Goal: Task Accomplishment & Management: Manage account settings

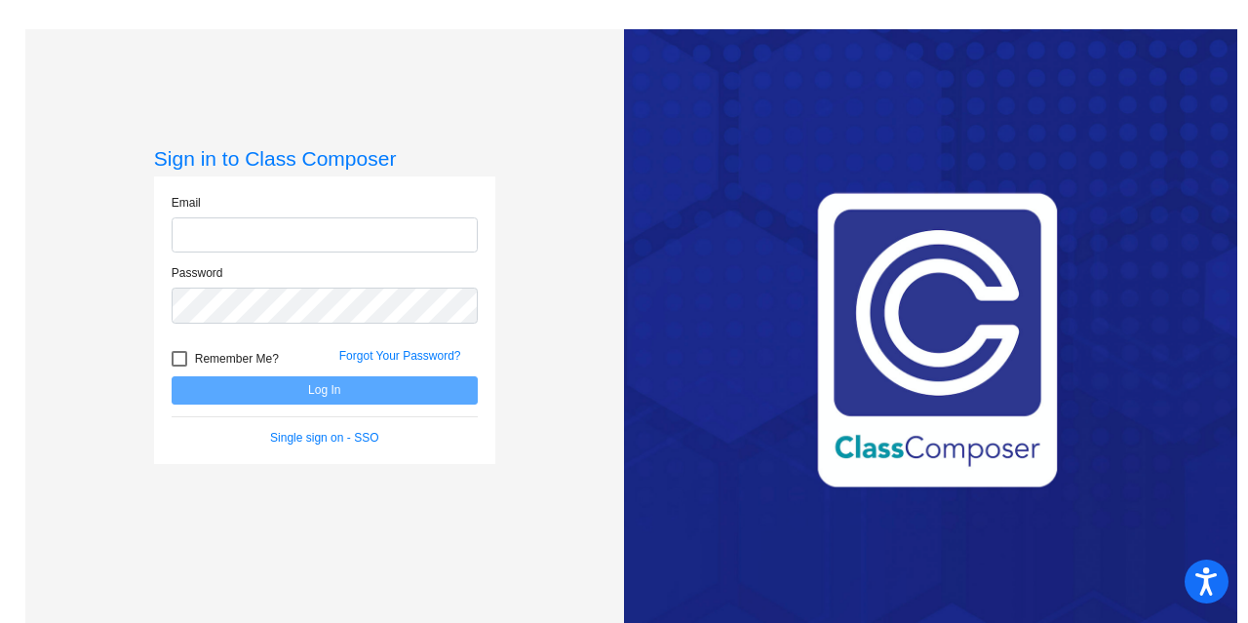
type input "[EMAIL_ADDRESS][DOMAIN_NAME]"
click at [386, 403] on button "Log In" at bounding box center [325, 390] width 306 height 28
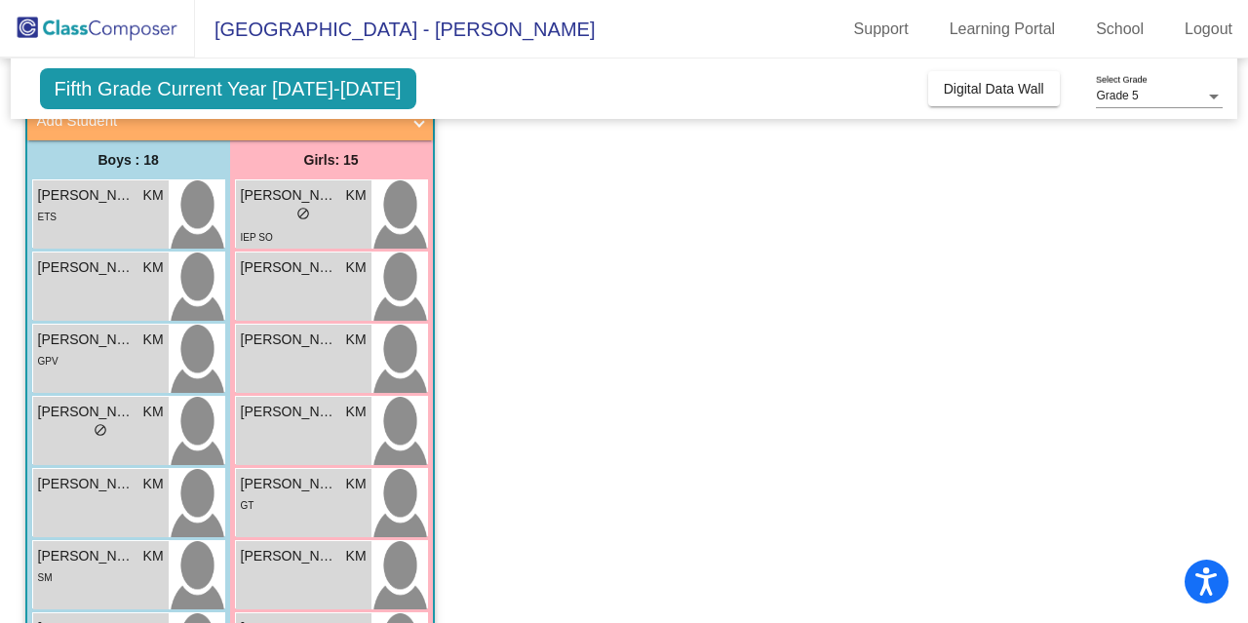
scroll to position [134, 0]
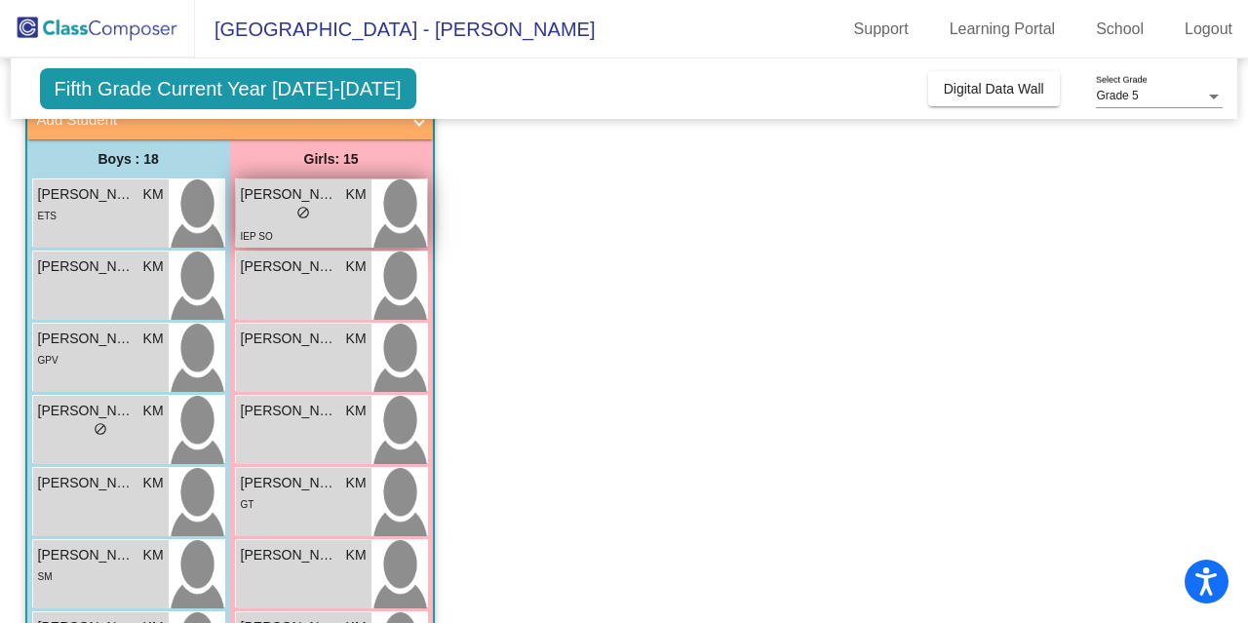
click at [311, 220] on div "lock do_not_disturb_alt" at bounding box center [304, 215] width 126 height 20
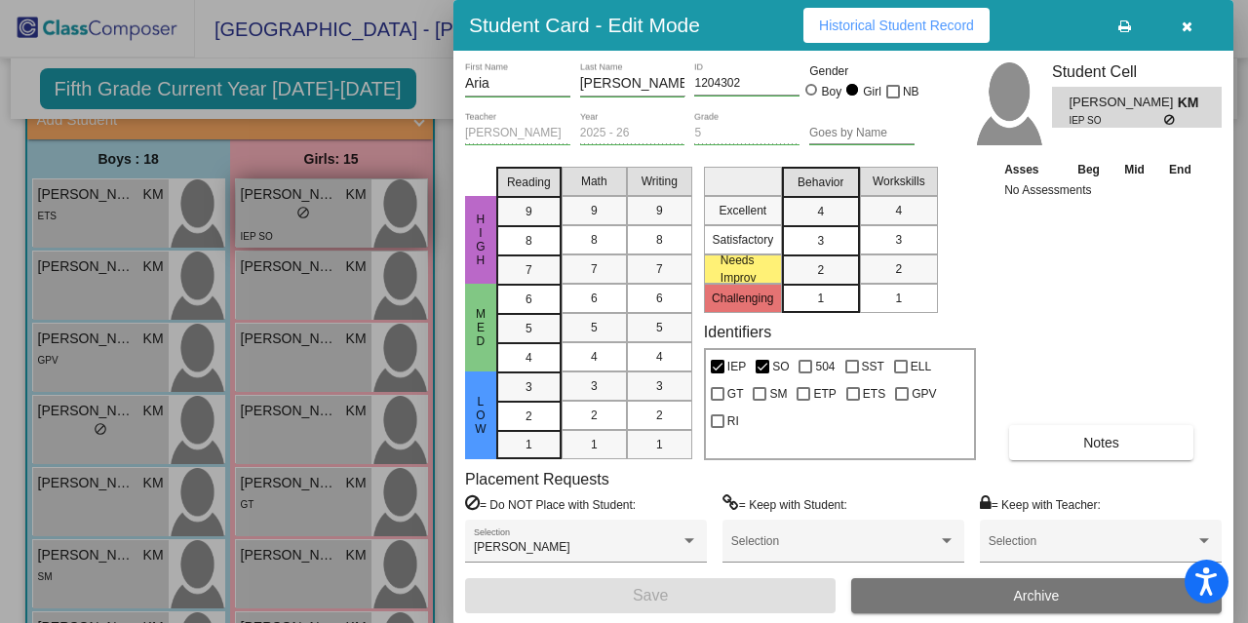
click at [311, 220] on div at bounding box center [624, 311] width 1248 height 623
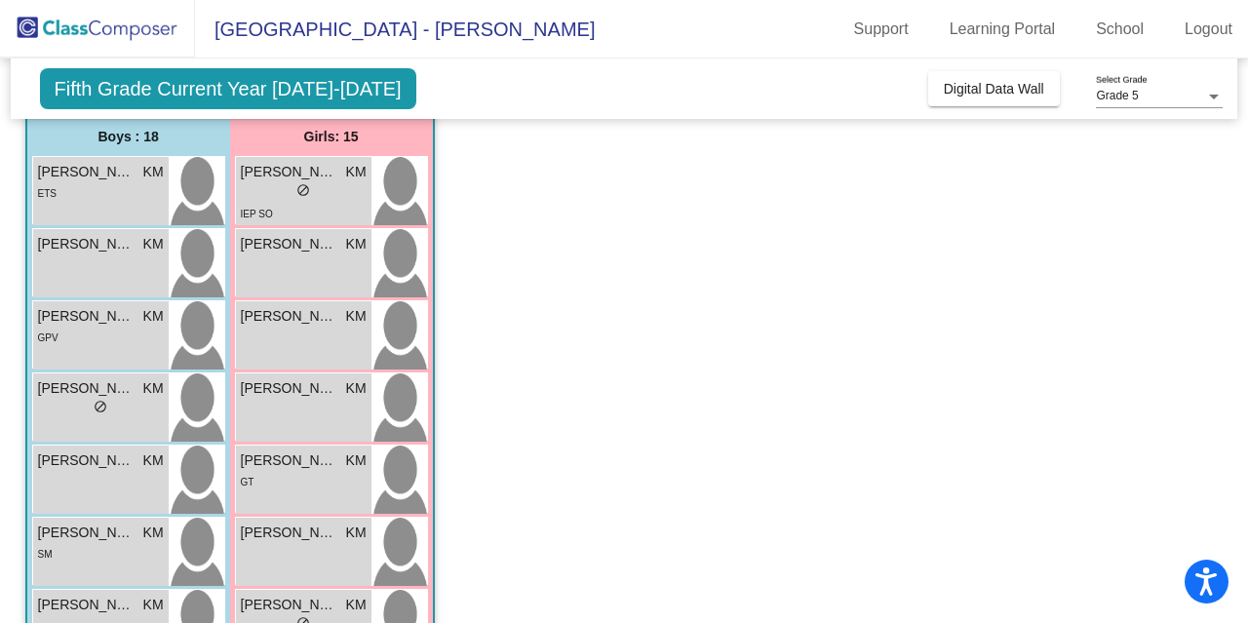
scroll to position [159, 0]
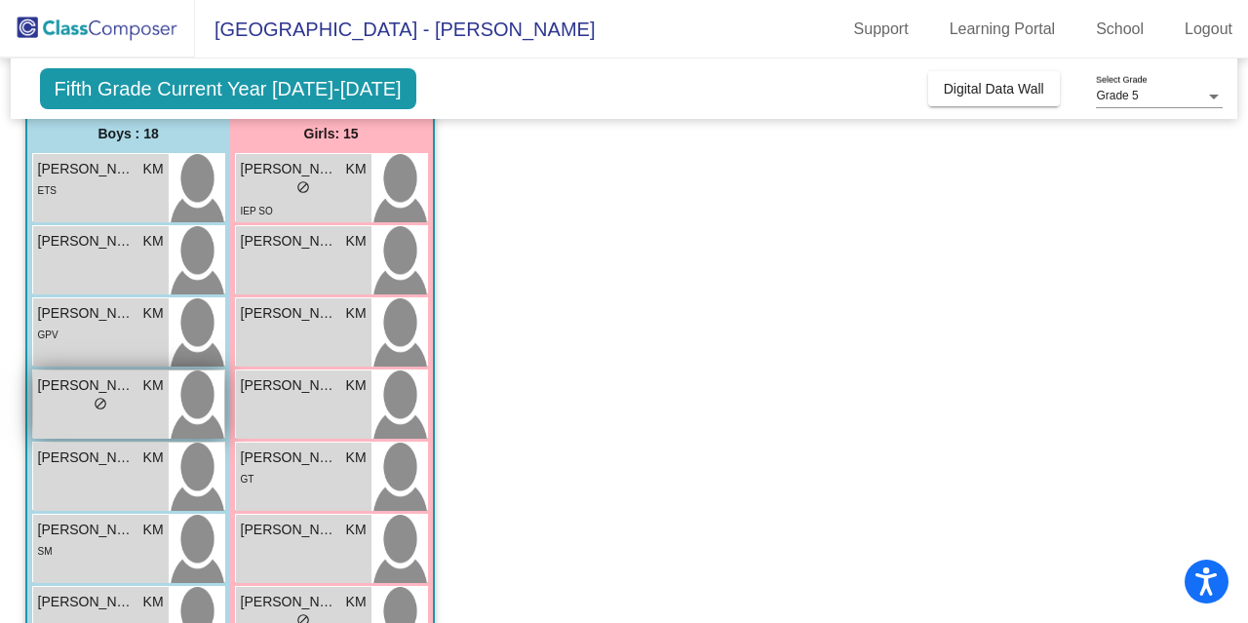
click at [75, 403] on div "lock do_not_disturb_alt" at bounding box center [101, 406] width 126 height 20
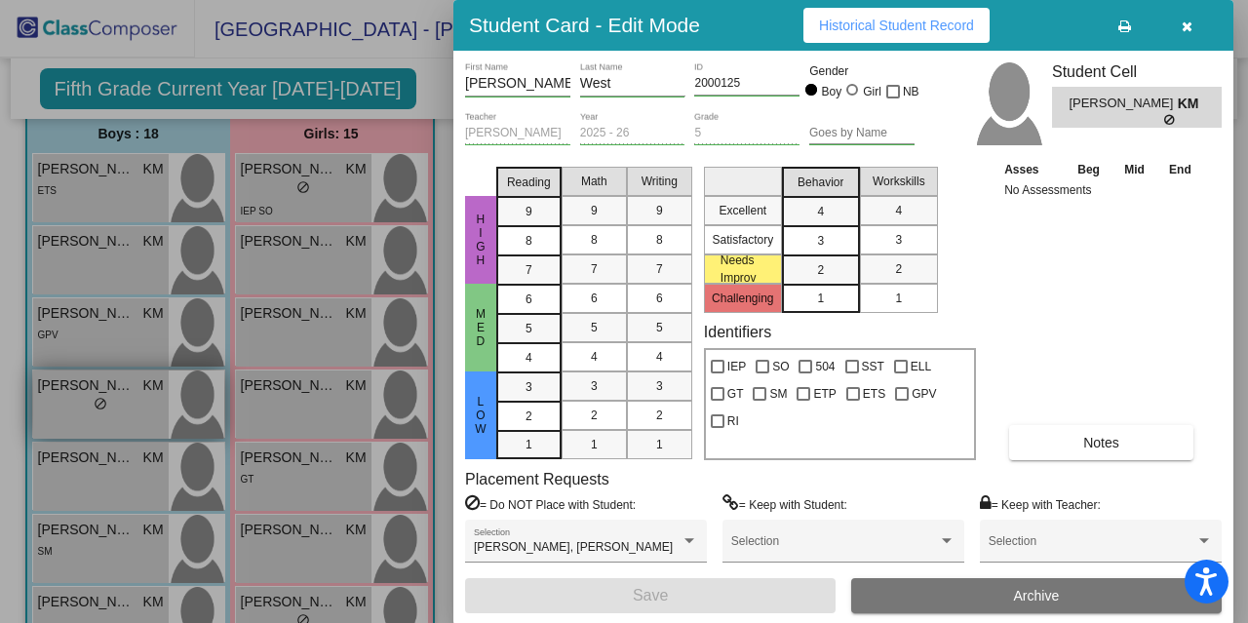
click at [75, 403] on div at bounding box center [624, 311] width 1248 height 623
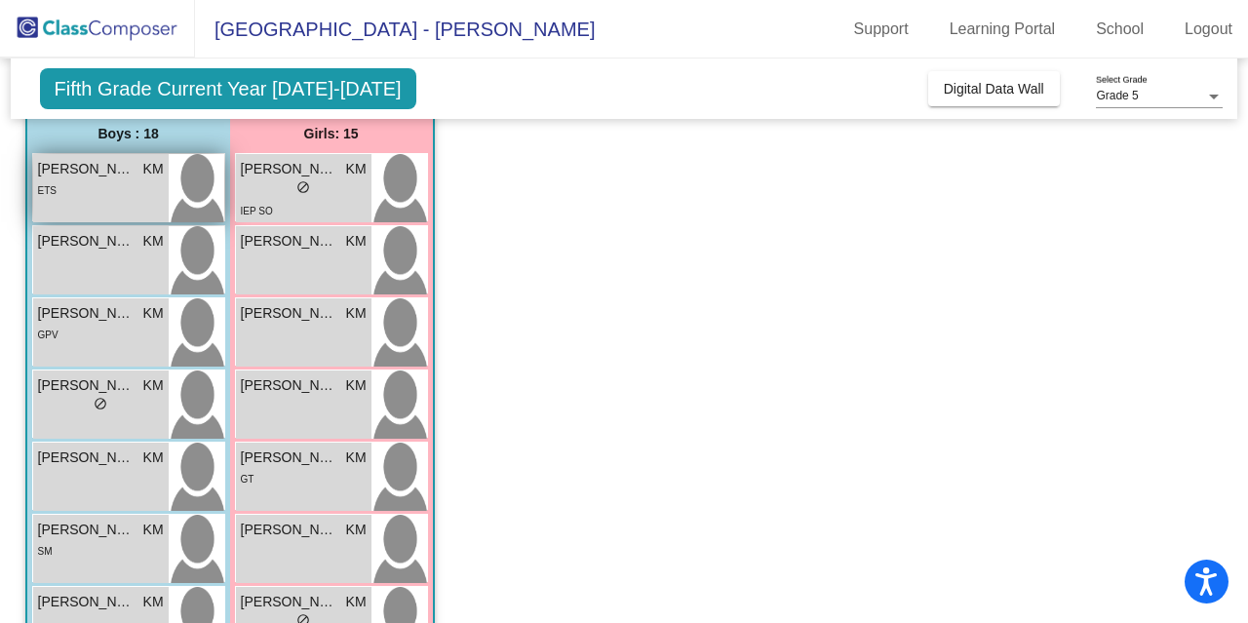
click at [108, 192] on div "ETS" at bounding box center [101, 189] width 126 height 20
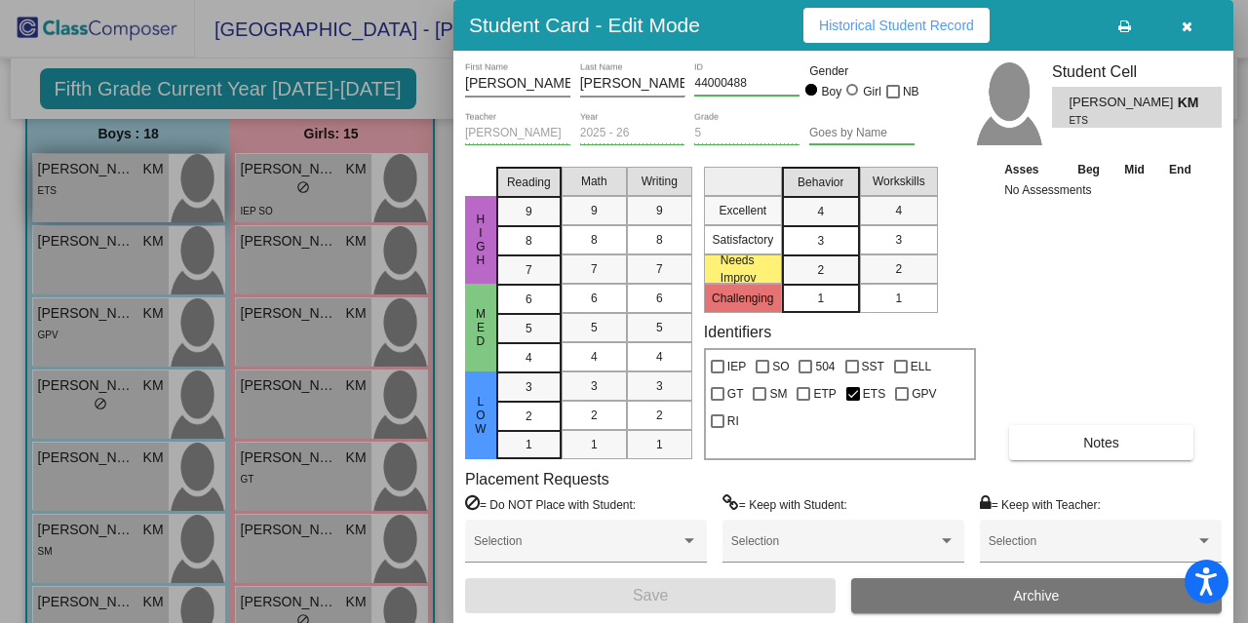
click at [108, 192] on div at bounding box center [624, 311] width 1248 height 623
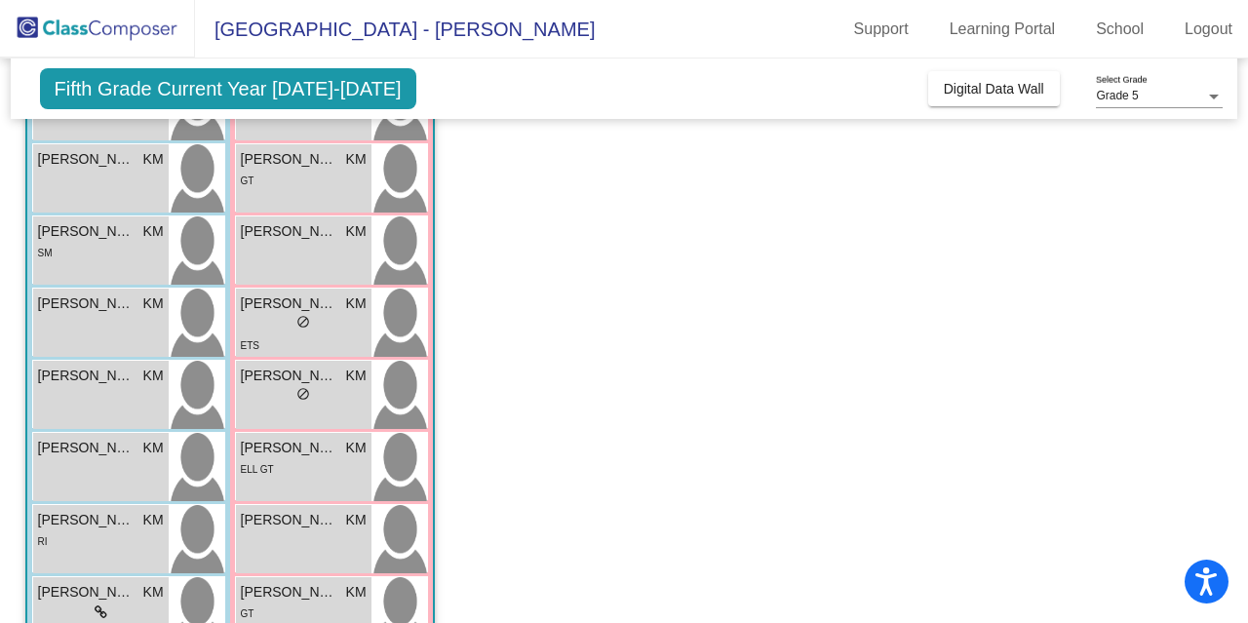
scroll to position [462, 0]
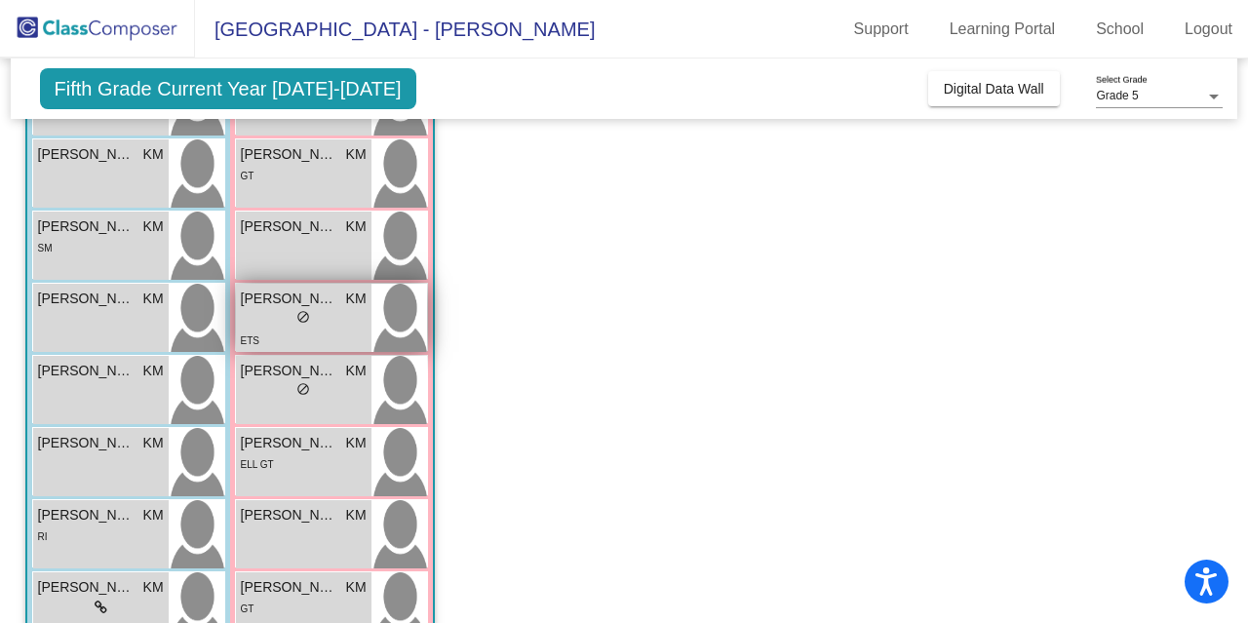
click at [273, 328] on div "lock do_not_disturb_alt" at bounding box center [304, 319] width 126 height 20
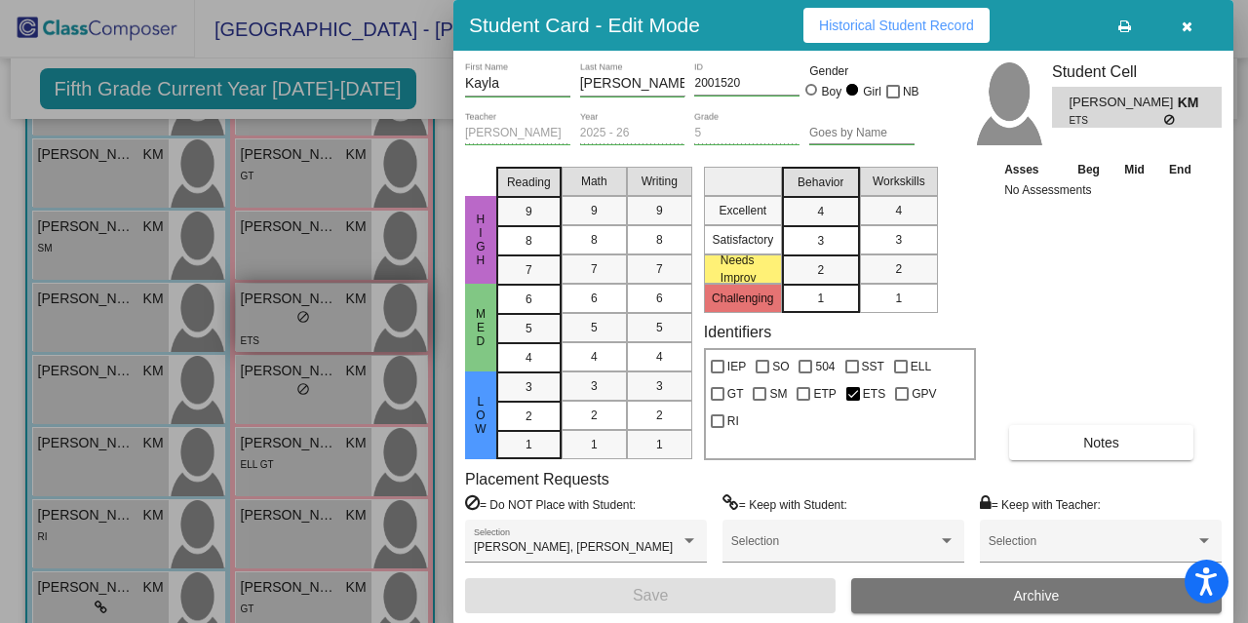
click at [273, 328] on div at bounding box center [624, 311] width 1248 height 623
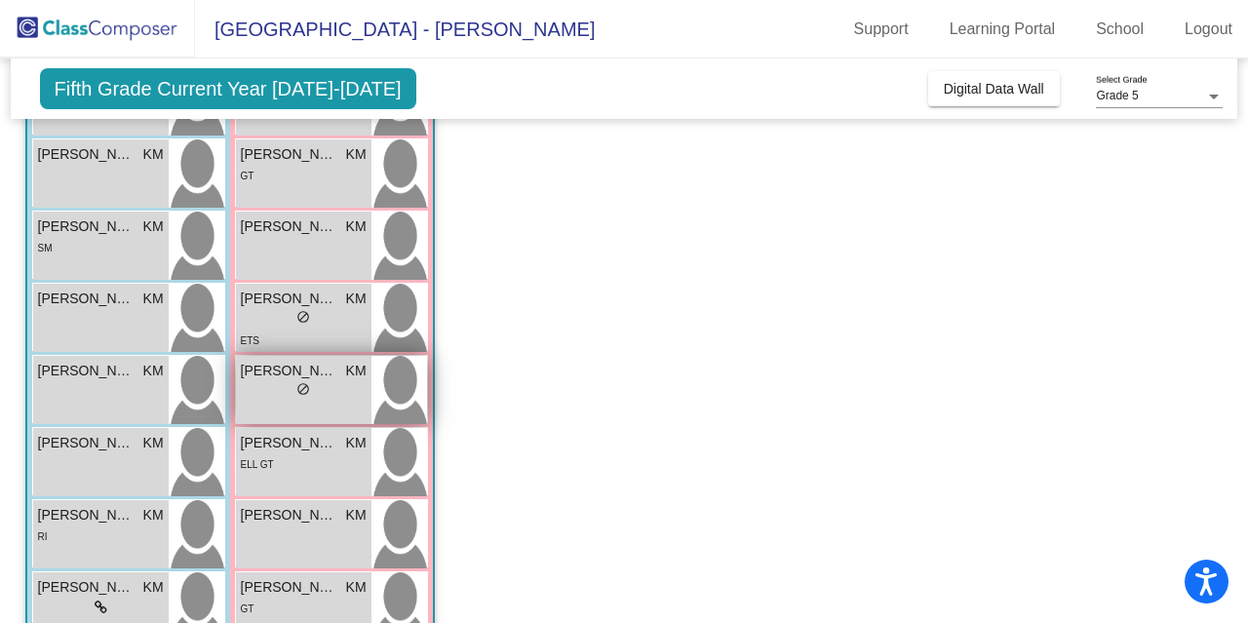
click at [281, 404] on div "[PERSON_NAME] KM lock do_not_disturb_alt" at bounding box center [303, 390] width 135 height 68
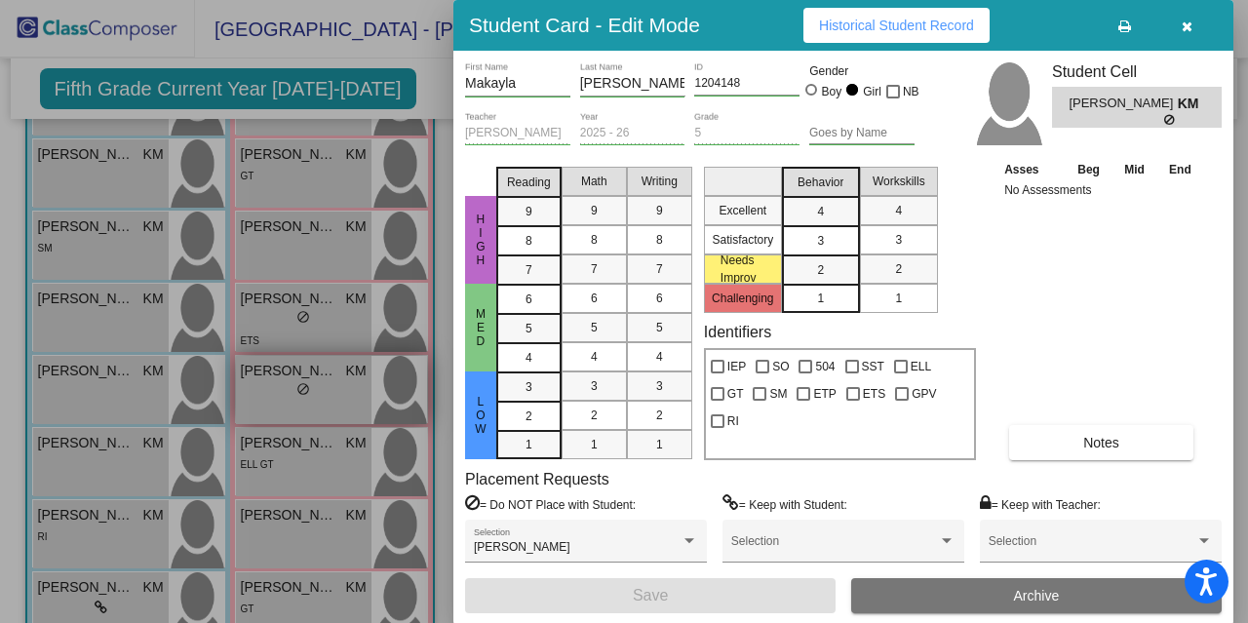
click at [281, 404] on div at bounding box center [624, 311] width 1248 height 623
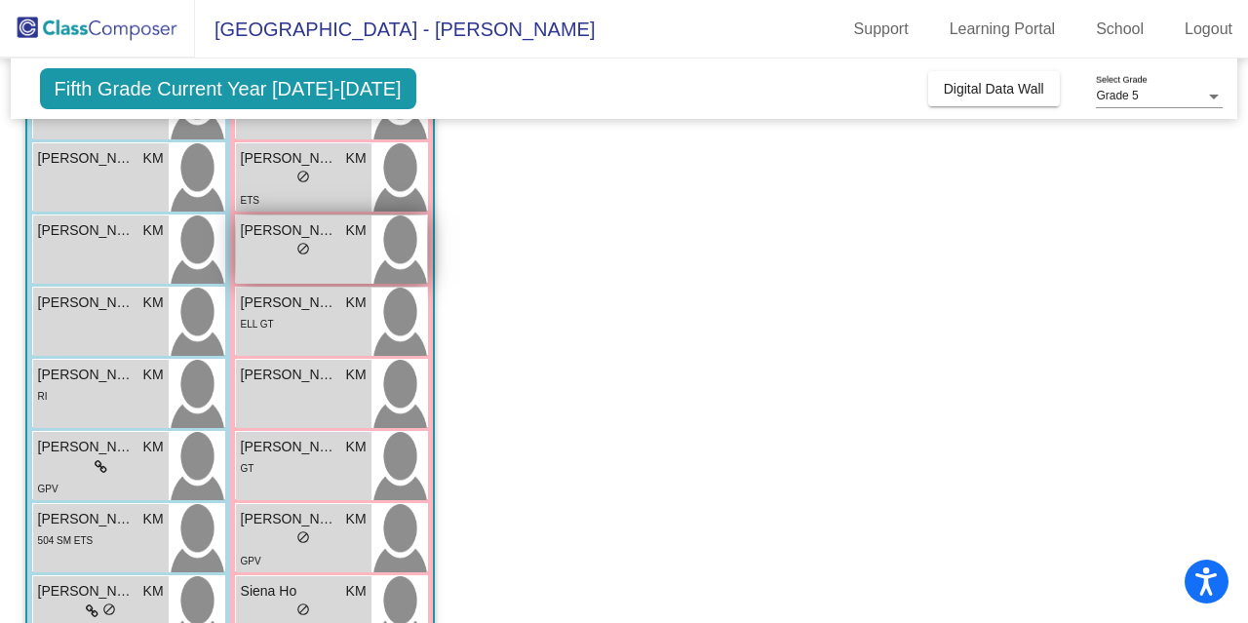
scroll to position [603, 0]
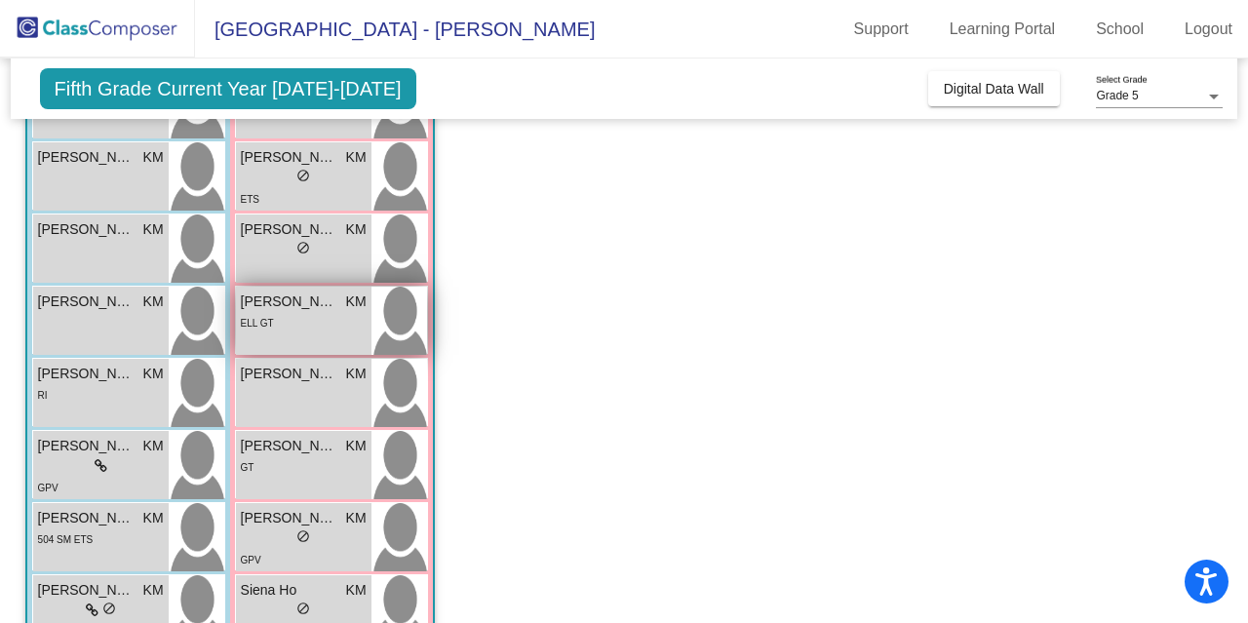
click at [290, 307] on span "[PERSON_NAME]" at bounding box center [289, 301] width 97 height 20
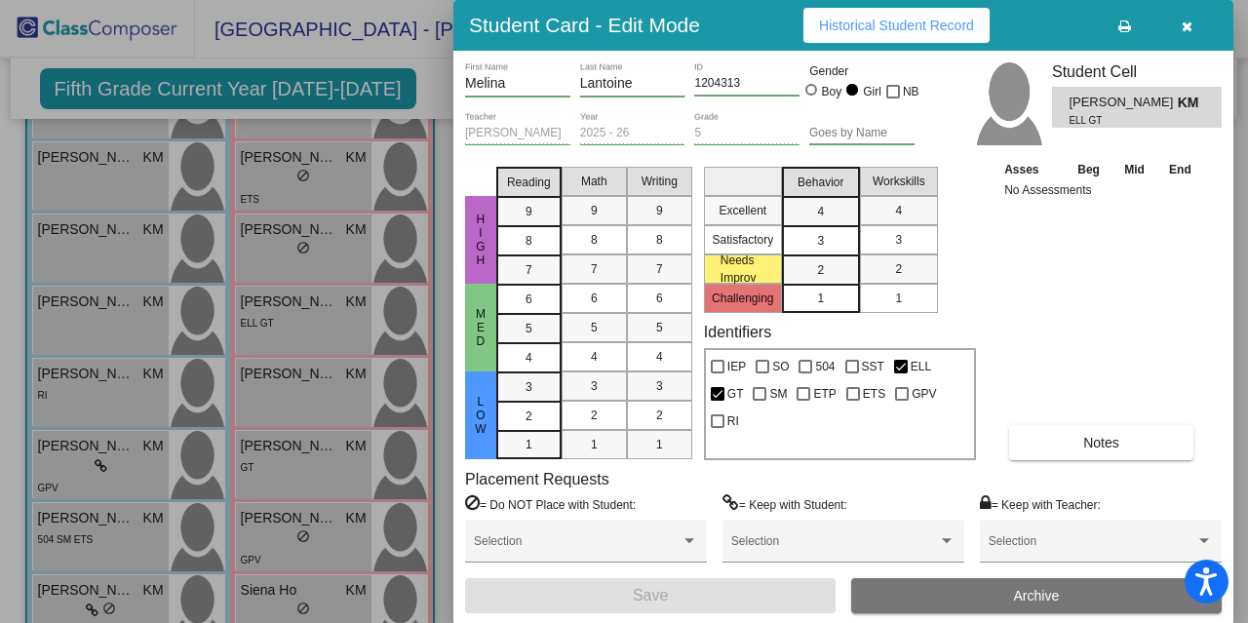
click at [290, 309] on div at bounding box center [624, 311] width 1248 height 623
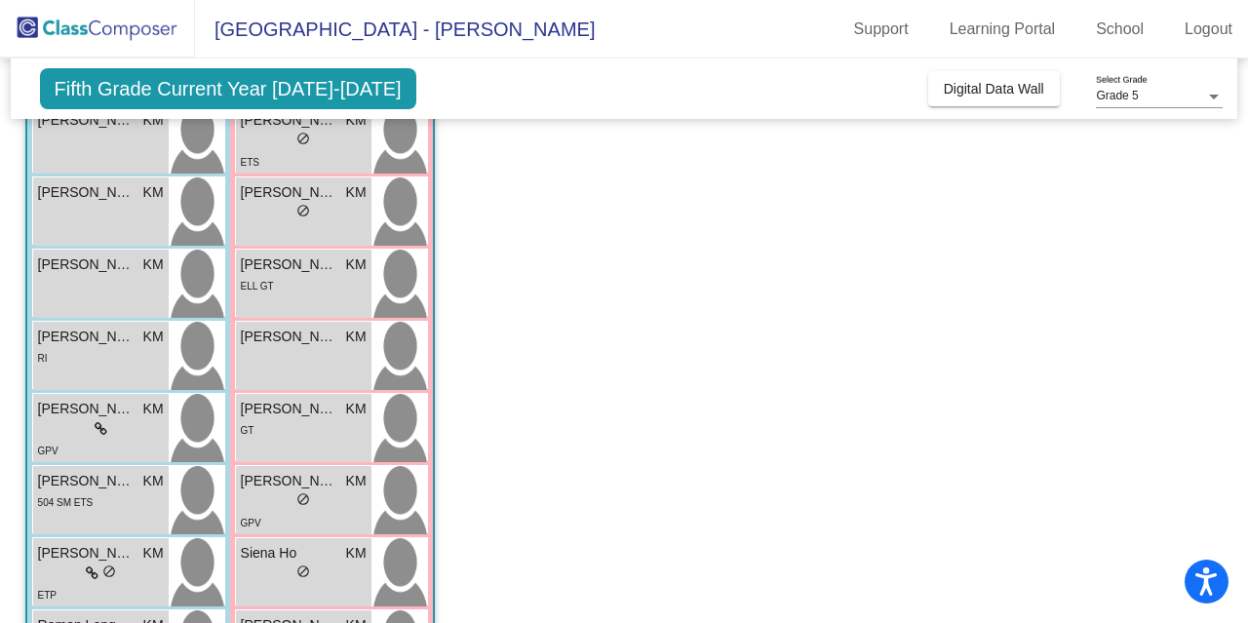
scroll to position [663, 0]
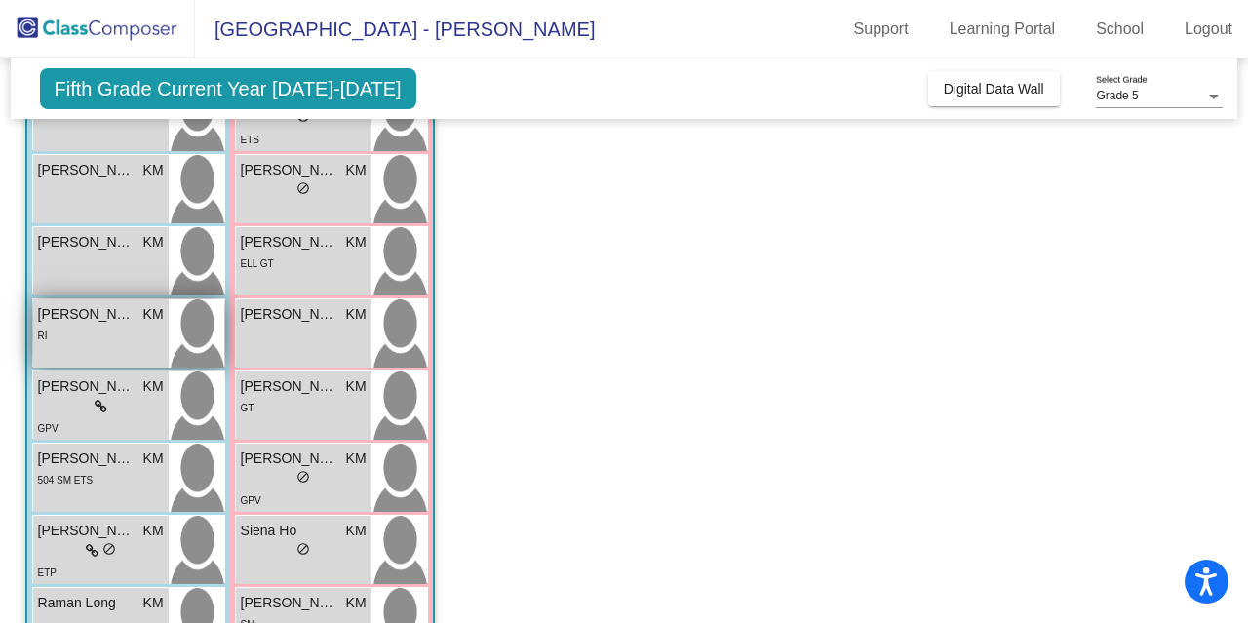
click at [125, 323] on span "[PERSON_NAME]" at bounding box center [86, 314] width 97 height 20
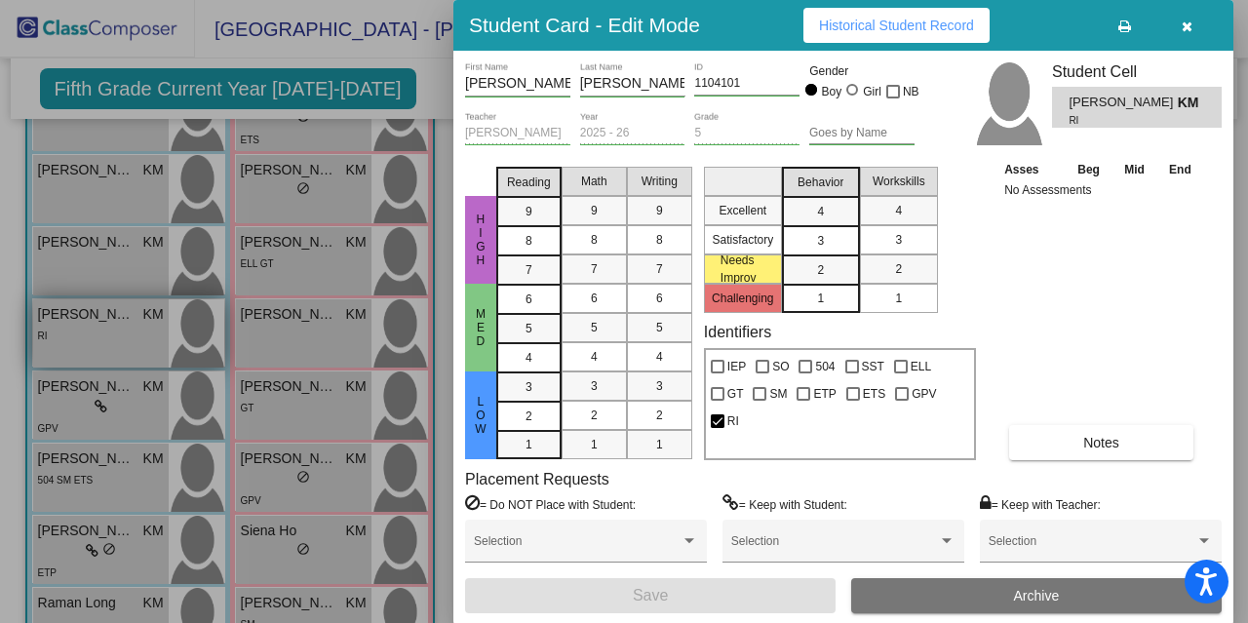
click at [125, 323] on div at bounding box center [624, 311] width 1248 height 623
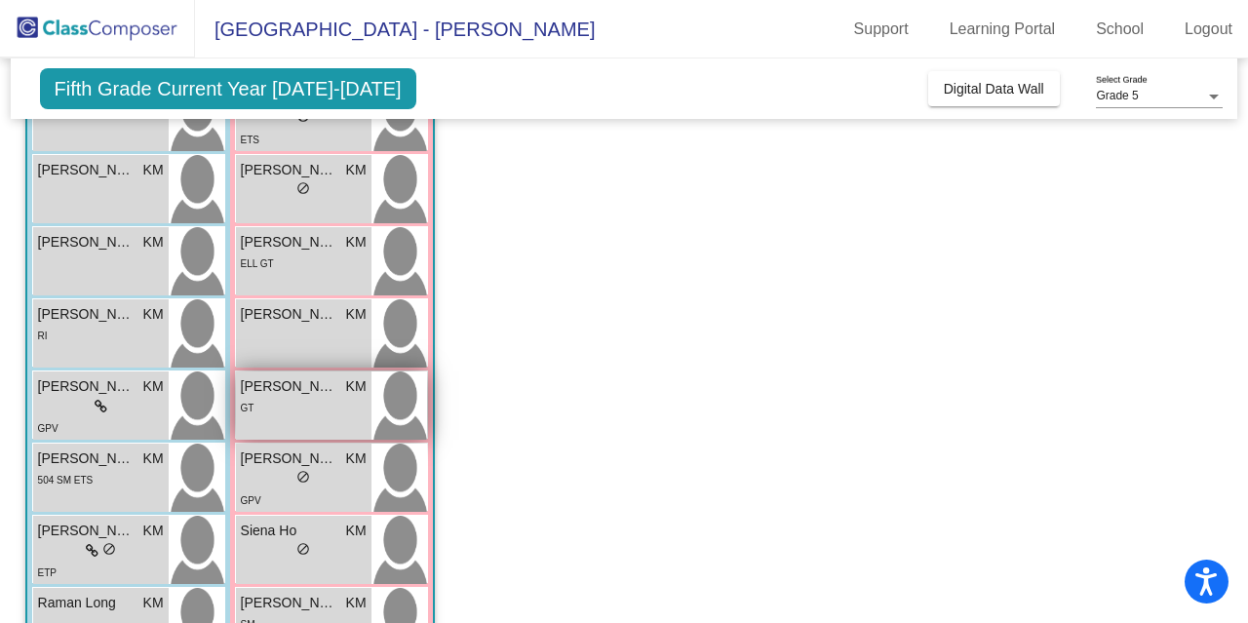
click at [320, 415] on div "GT" at bounding box center [304, 407] width 126 height 20
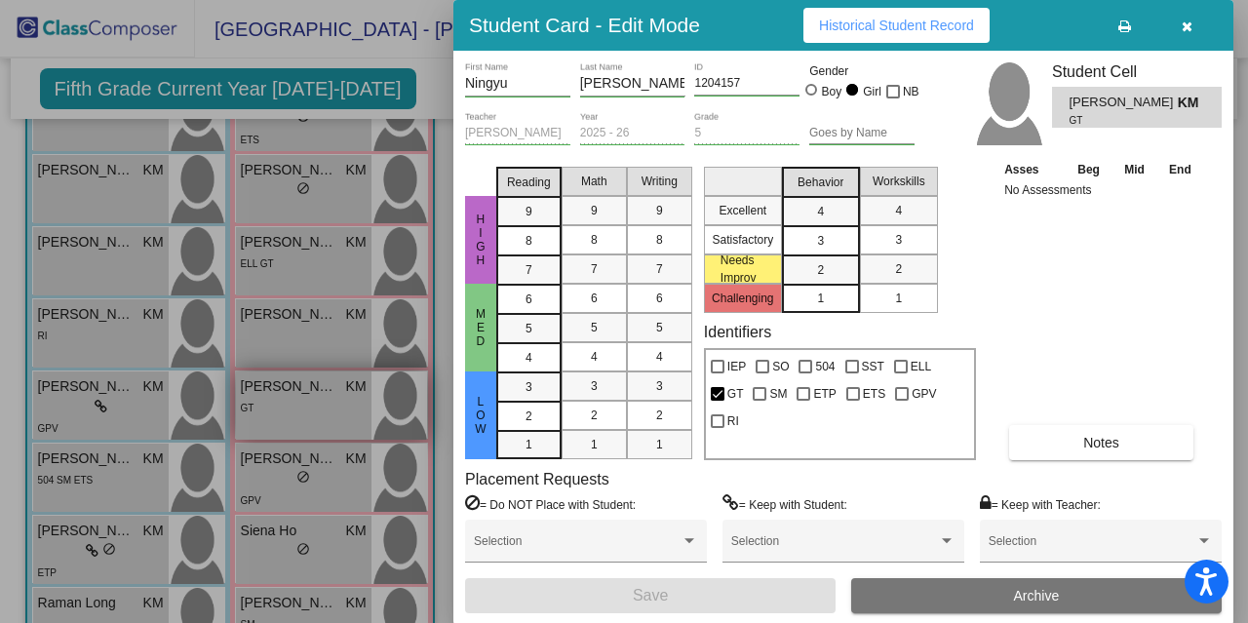
click at [320, 415] on div at bounding box center [624, 311] width 1248 height 623
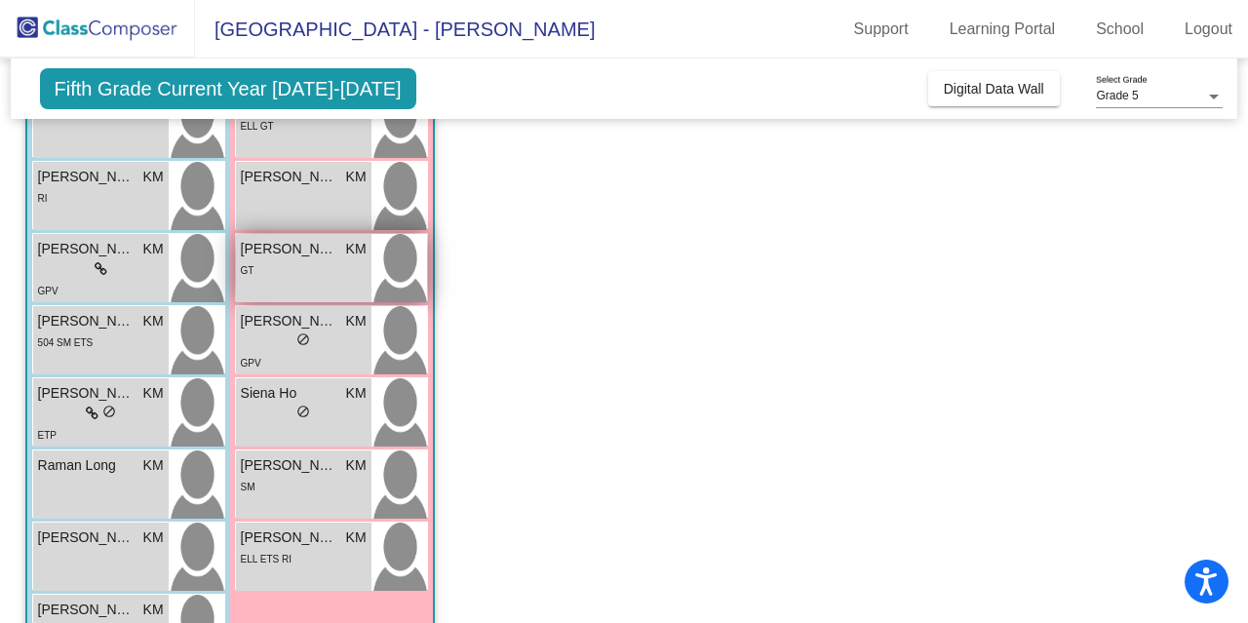
scroll to position [802, 0]
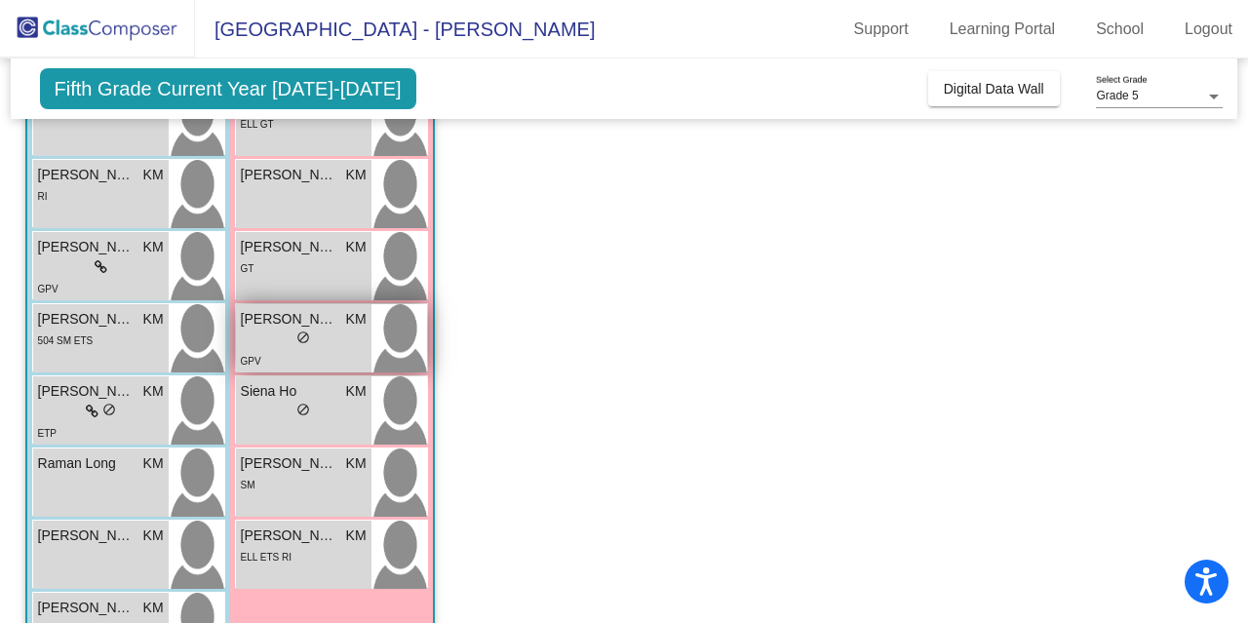
click at [304, 362] on div "GPV" at bounding box center [304, 360] width 126 height 20
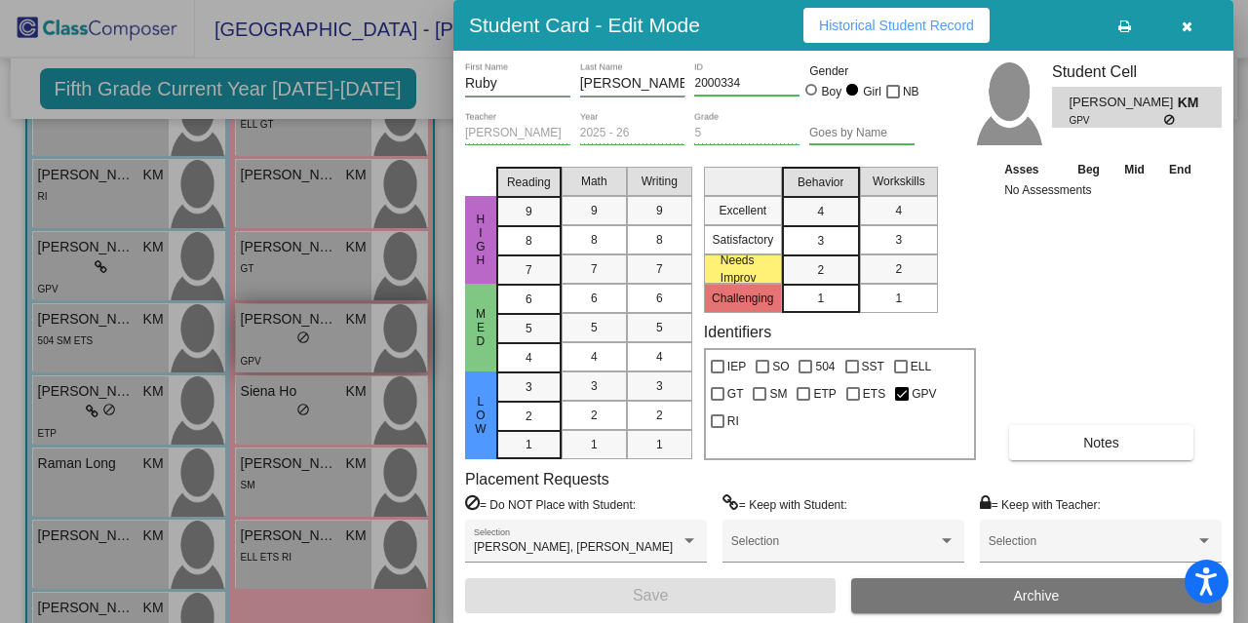
click at [304, 362] on div at bounding box center [624, 311] width 1248 height 623
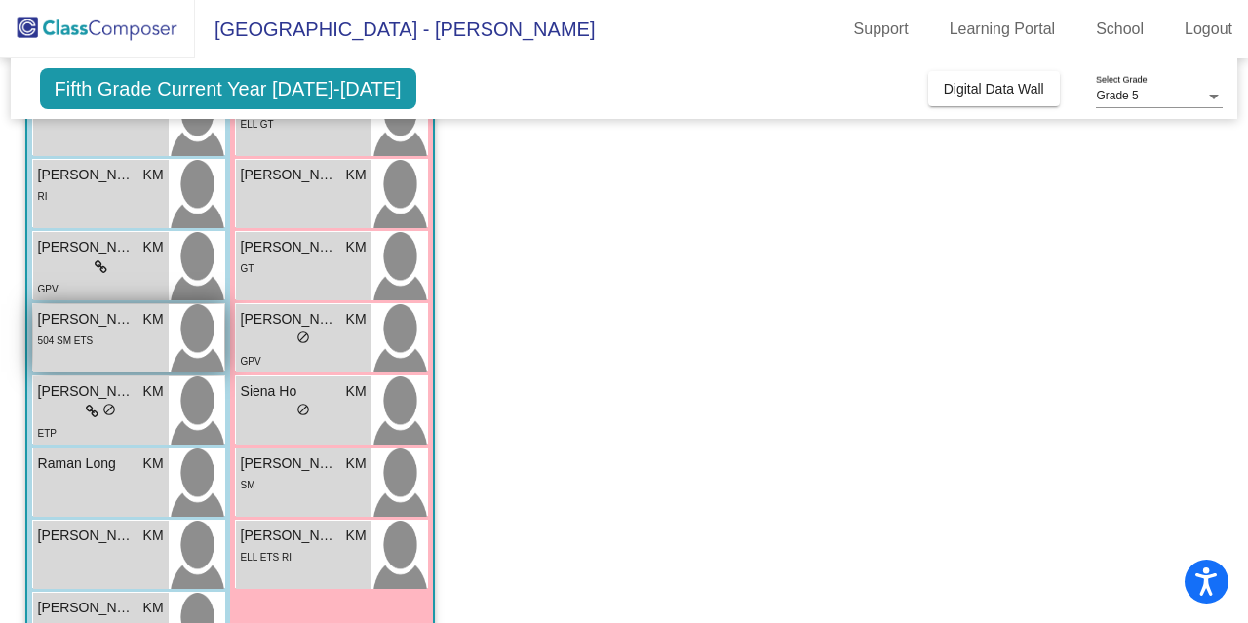
click at [119, 344] on div "504 SM ETS" at bounding box center [101, 339] width 126 height 20
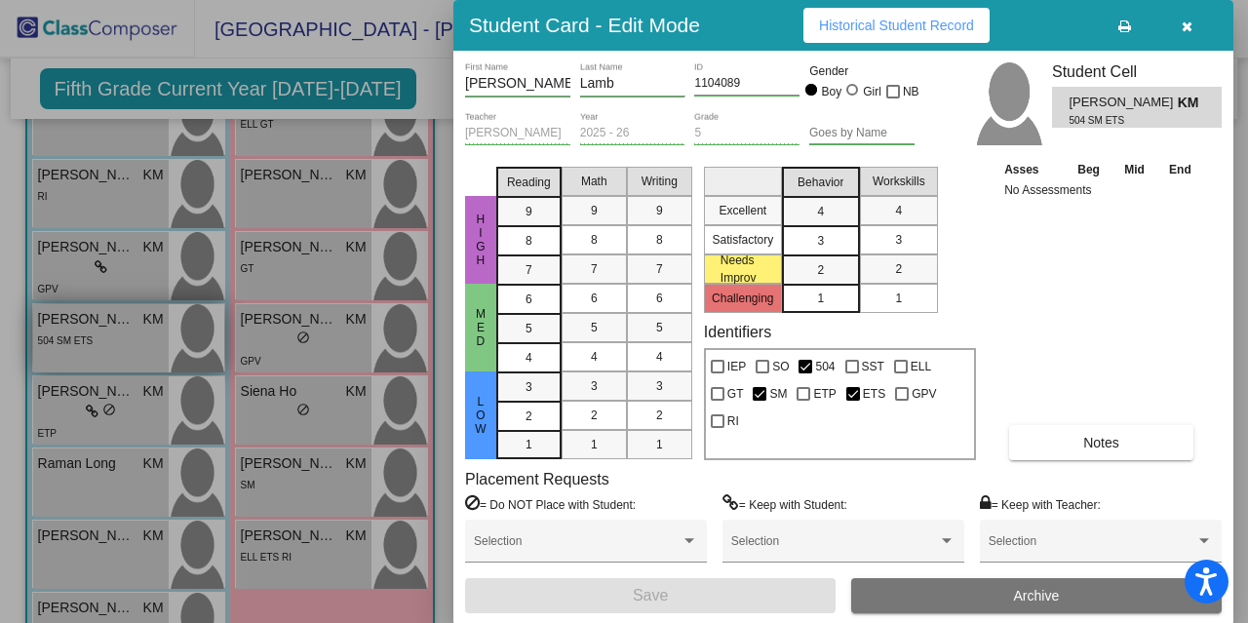
click at [119, 344] on div at bounding box center [624, 311] width 1248 height 623
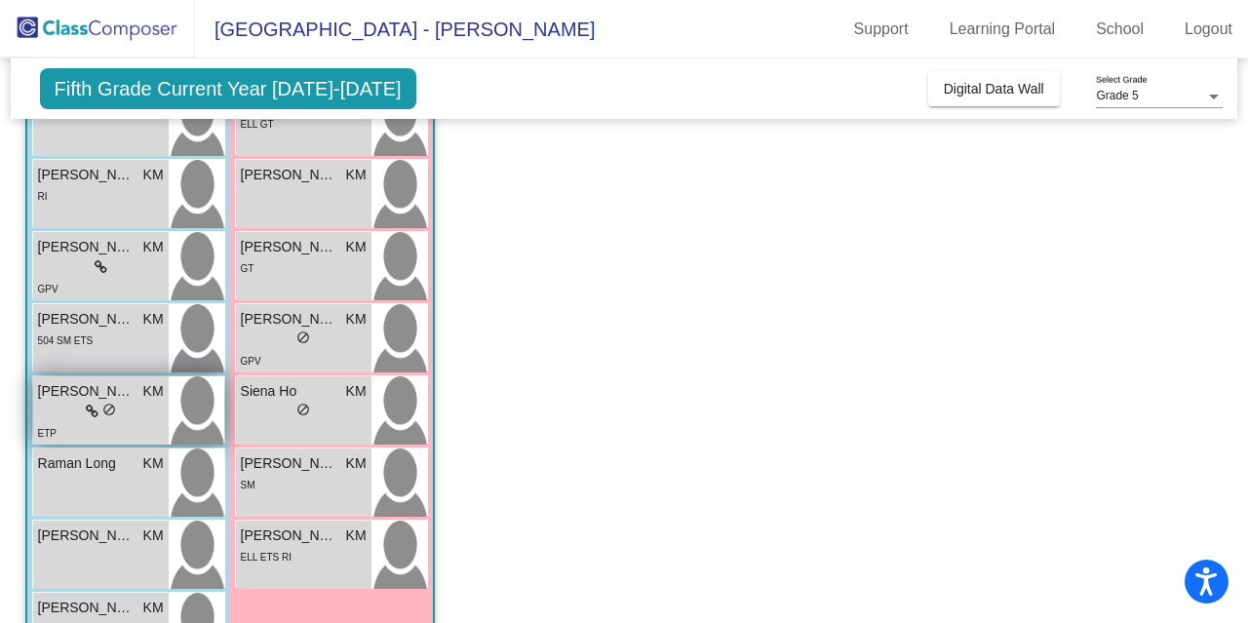
click at [111, 422] on div "ETP" at bounding box center [101, 432] width 126 height 20
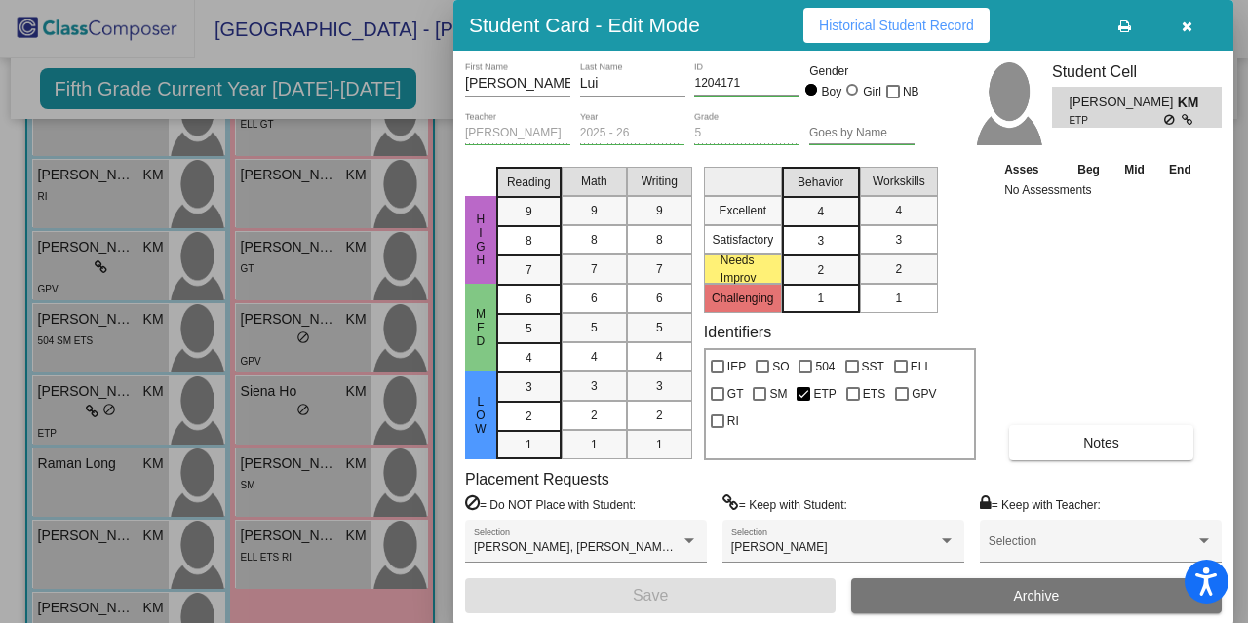
click at [111, 420] on div at bounding box center [624, 311] width 1248 height 623
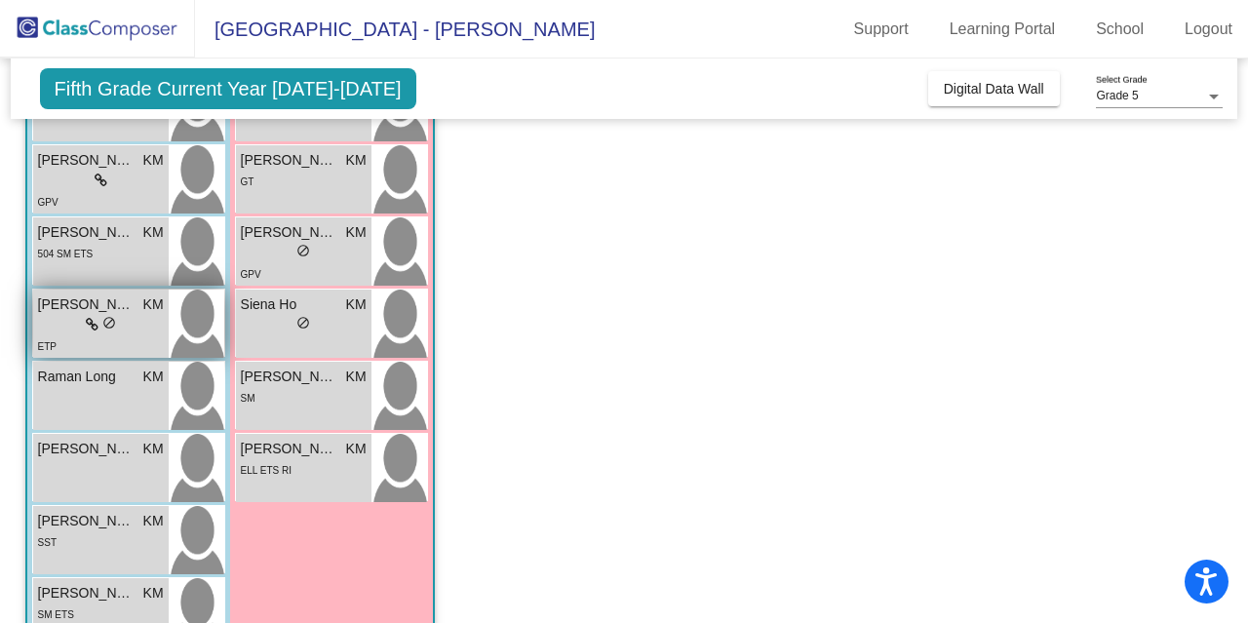
scroll to position [914, 0]
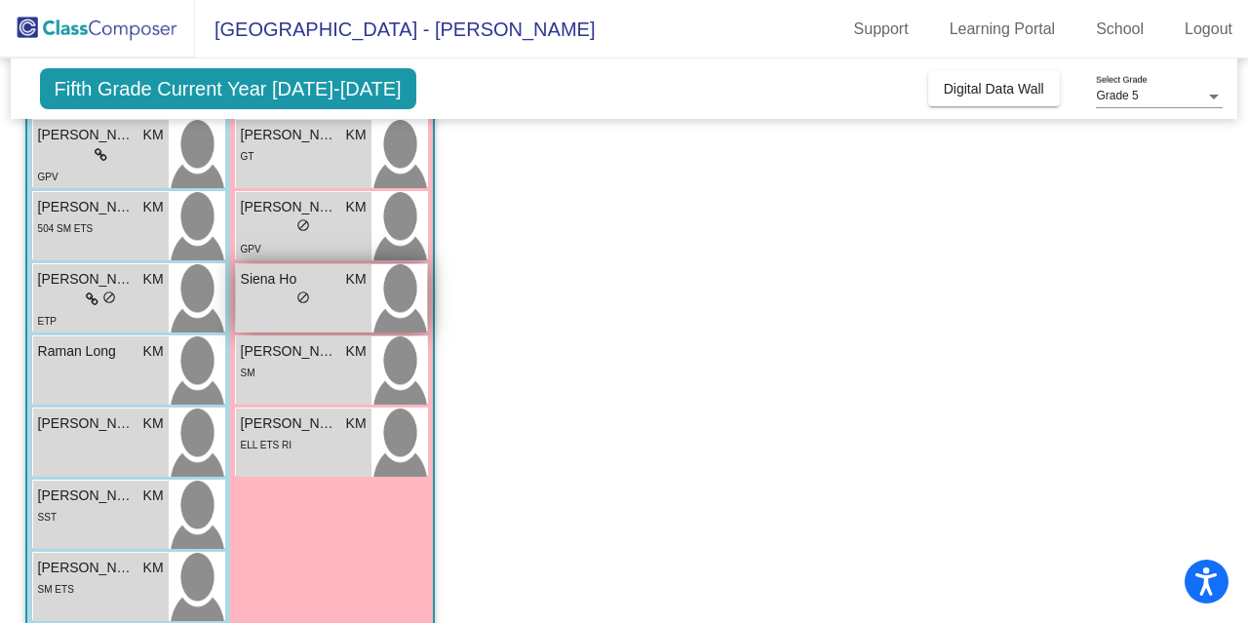
click at [298, 269] on span "Siena Ho" at bounding box center [289, 279] width 97 height 20
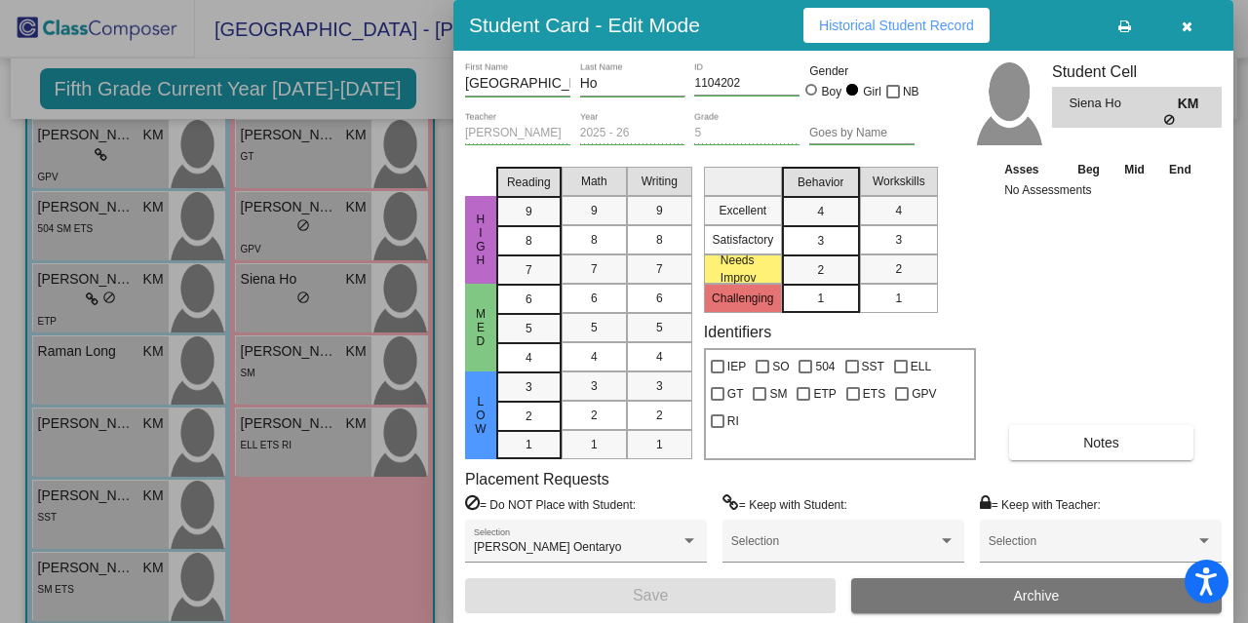
click at [306, 314] on div at bounding box center [624, 311] width 1248 height 623
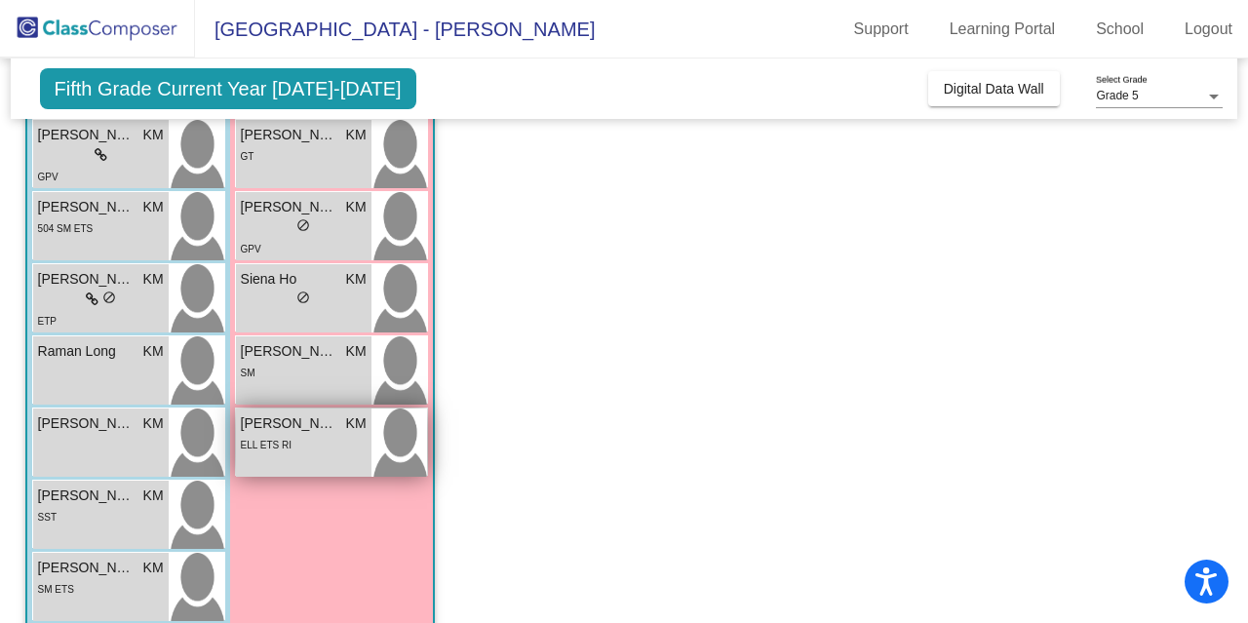
click at [326, 442] on div "ELL ETS RI" at bounding box center [304, 444] width 126 height 20
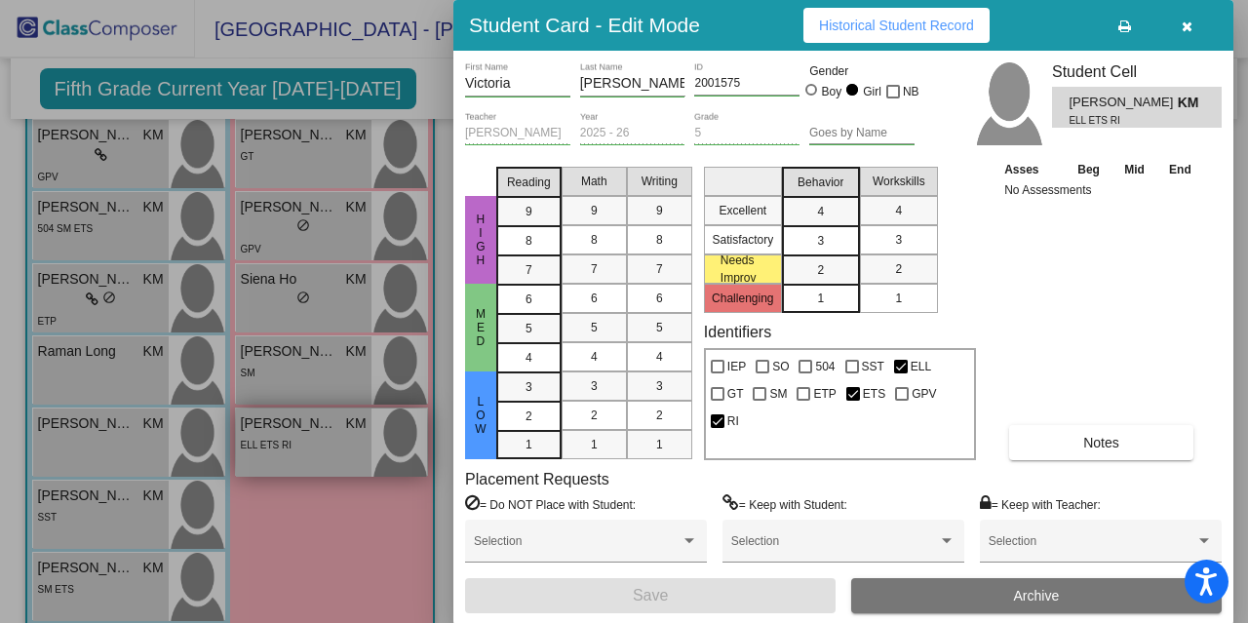
click at [326, 442] on div at bounding box center [624, 311] width 1248 height 623
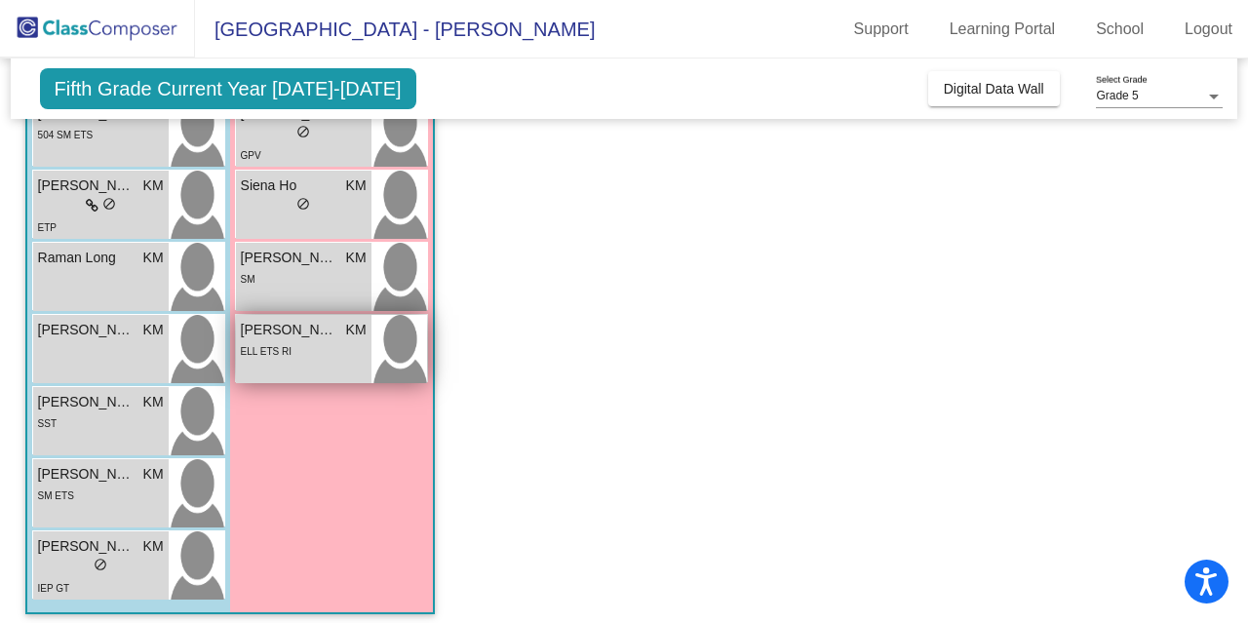
scroll to position [1011, 0]
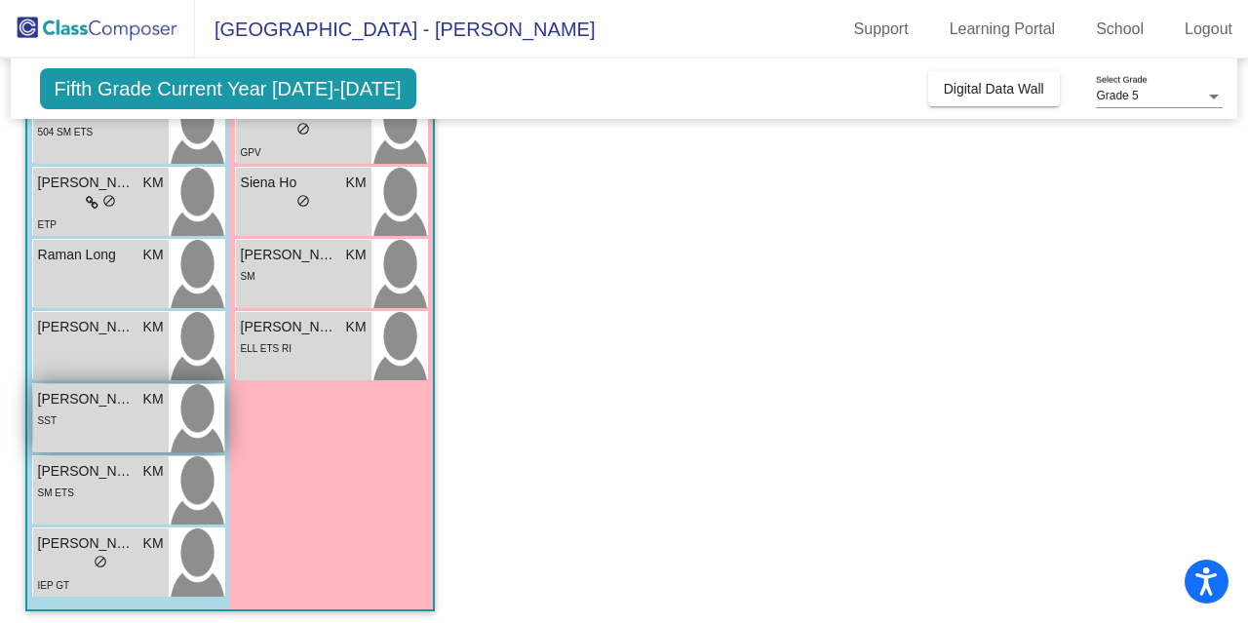
click at [148, 414] on div "SST" at bounding box center [101, 419] width 126 height 20
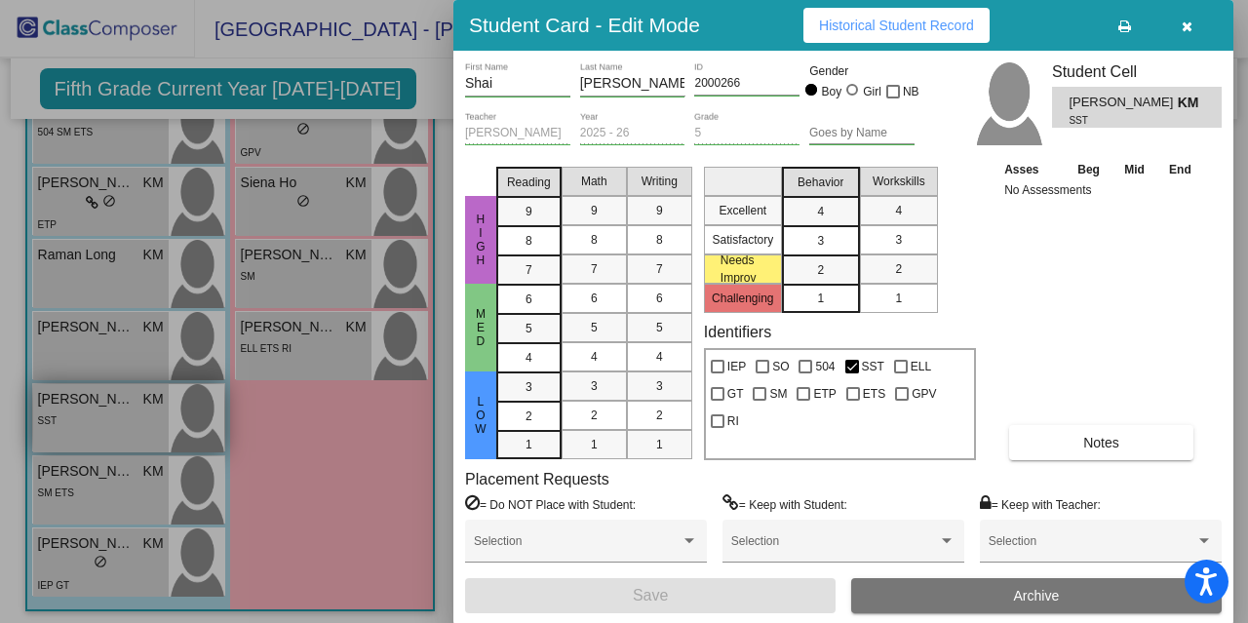
click at [148, 414] on div at bounding box center [624, 311] width 1248 height 623
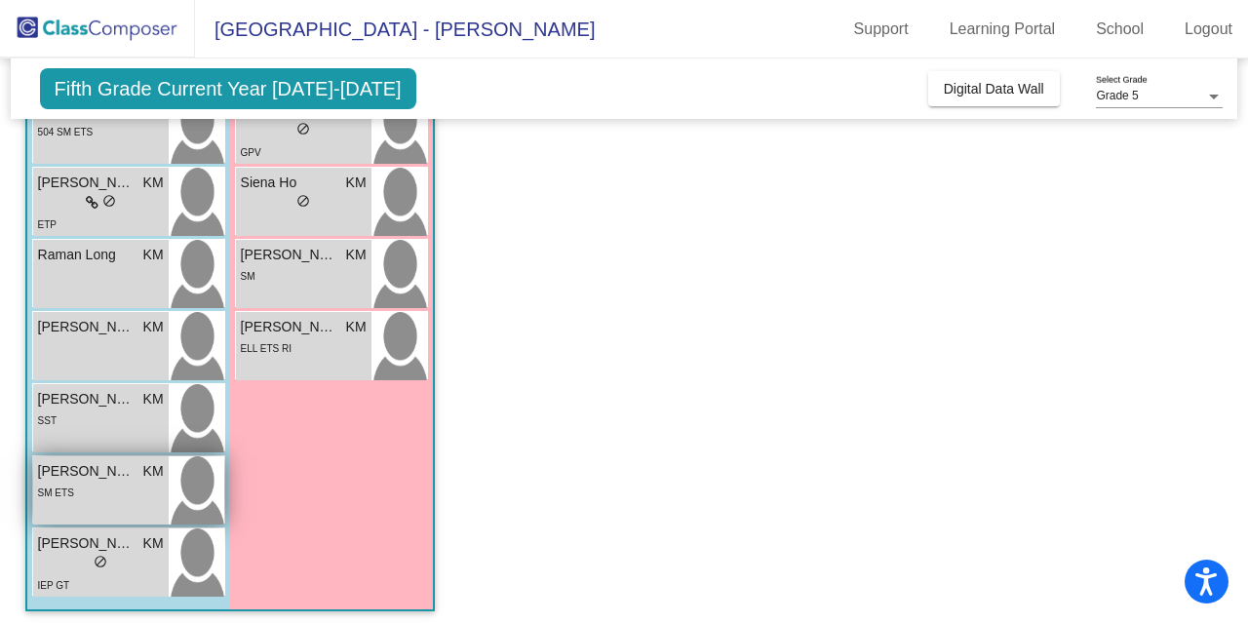
click at [96, 500] on div "SM ETS" at bounding box center [101, 492] width 126 height 20
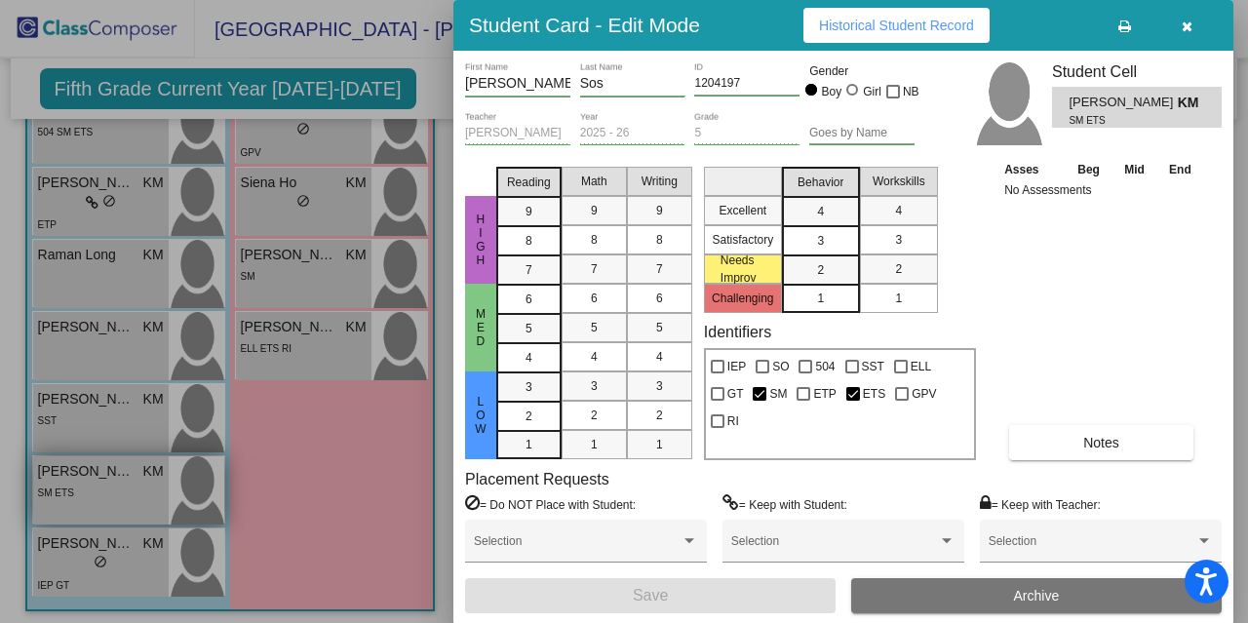
click at [96, 500] on div at bounding box center [624, 311] width 1248 height 623
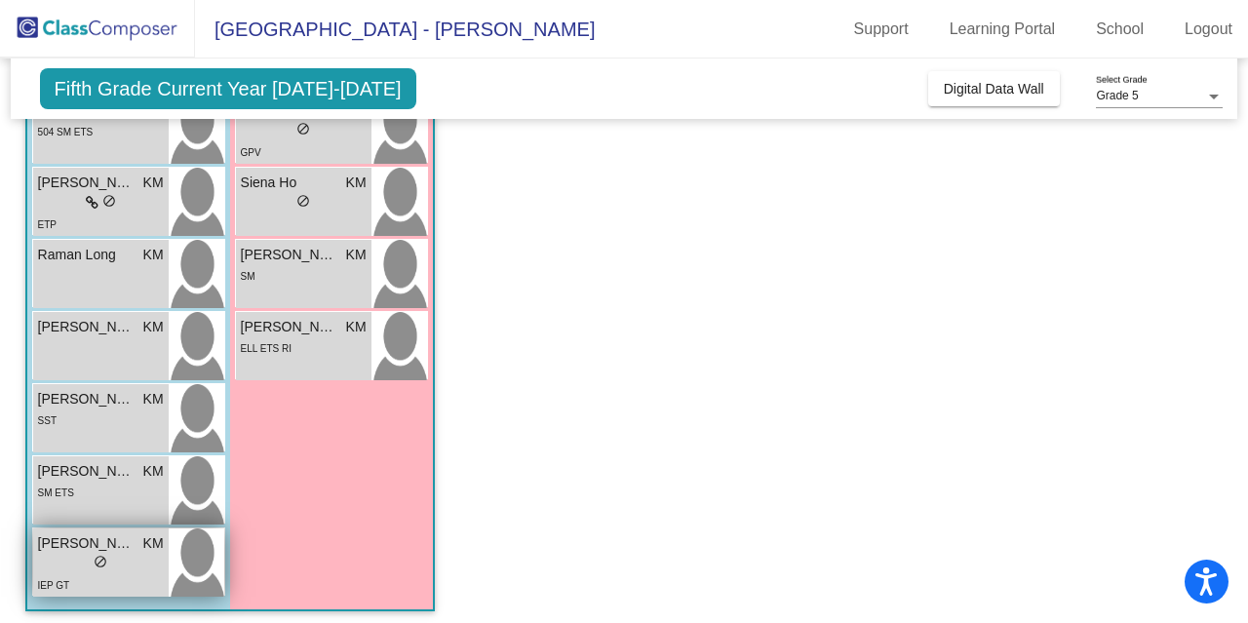
click at [97, 574] on div "IEP GT" at bounding box center [101, 584] width 126 height 20
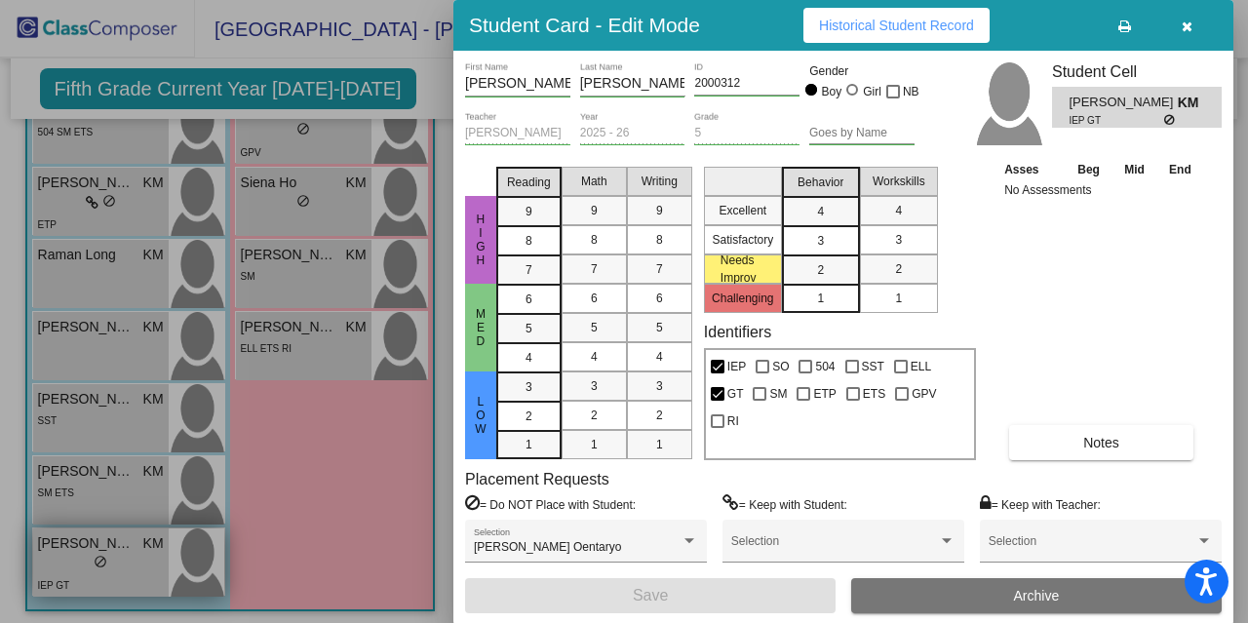
click at [97, 572] on div at bounding box center [624, 311] width 1248 height 623
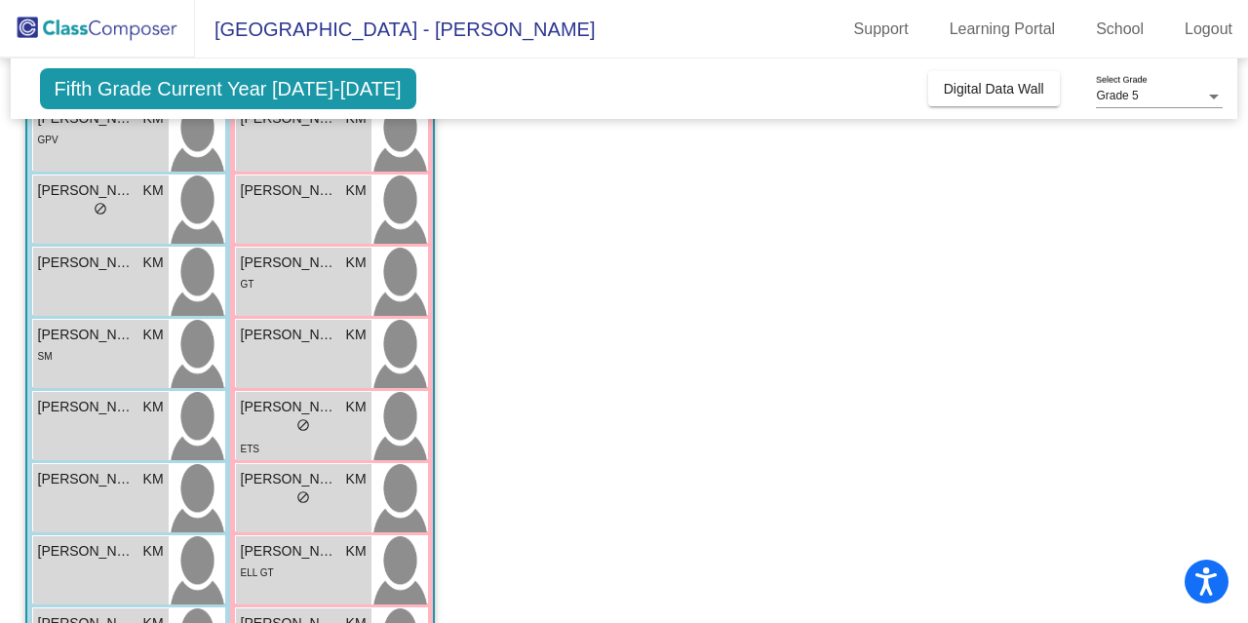
scroll to position [0, 0]
